Goal: Task Accomplishment & Management: Use online tool/utility

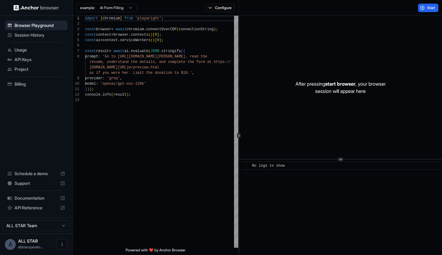
scroll to position [38, 0]
click at [126, 5] on html "Browser Playground Session History Usage API Keys Project Billing Schedule a de…" at bounding box center [221, 127] width 442 height 255
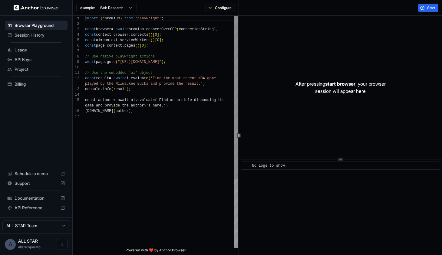
scroll to position [55, 0]
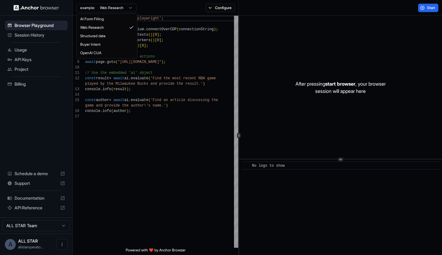
click at [122, 11] on html "Browser Playground Session History Usage API Keys Project Billing Schedule a de…" at bounding box center [221, 127] width 442 height 255
type textarea "**********"
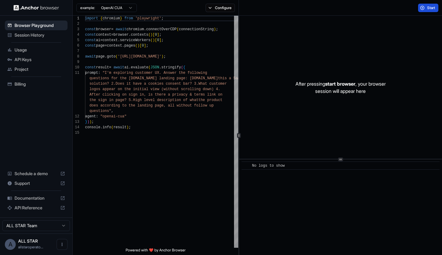
click at [420, 10] on button "Start" at bounding box center [428, 8] width 20 height 8
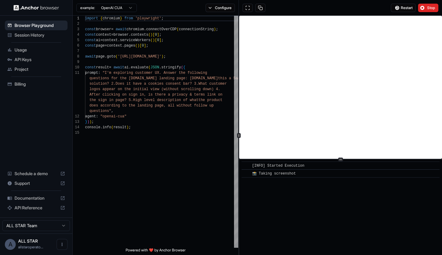
click at [291, 174] on span "📸 Taking screenshot" at bounding box center [274, 174] width 44 height 4
click at [23, 51] on span "Usage" at bounding box center [40, 50] width 51 height 6
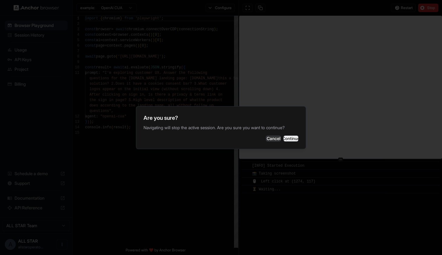
click at [284, 140] on button "Continue" at bounding box center [291, 139] width 15 height 6
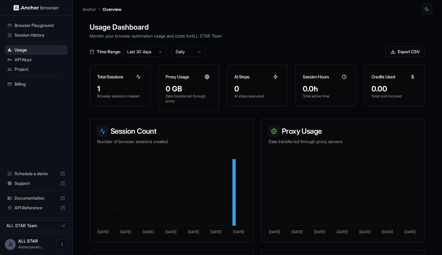
click at [54, 64] on div "API Keys" at bounding box center [36, 60] width 63 height 10
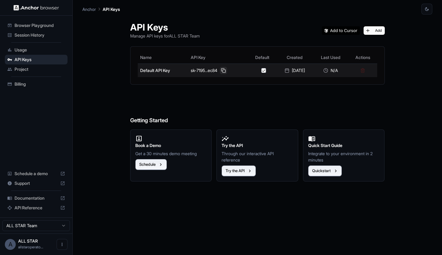
click at [222, 72] on button at bounding box center [223, 70] width 7 height 7
